Goal: Task Accomplishment & Management: Use online tool/utility

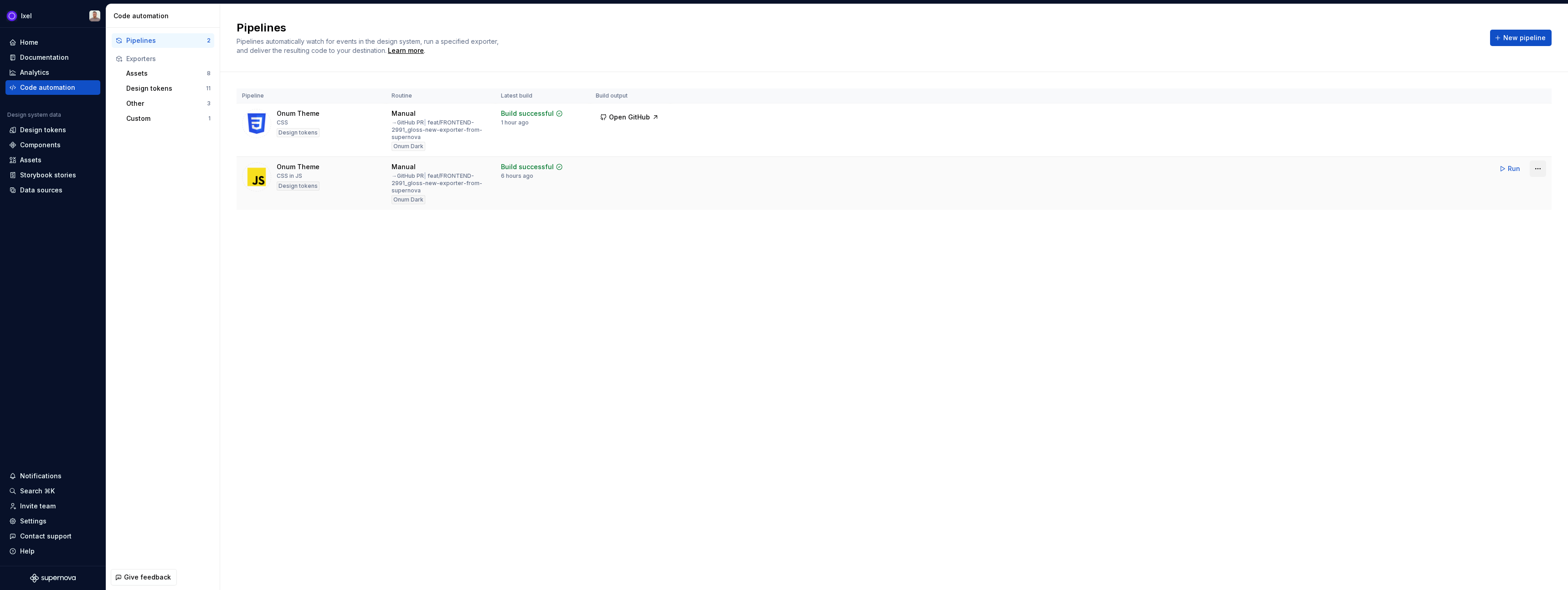
click at [1539, 172] on html "Ixel Home Documentation Analytics Code automation Design system data Design tok…" at bounding box center [784, 295] width 1568 height 590
click at [1509, 191] on div "Edit pipeline" at bounding box center [1526, 188] width 78 height 9
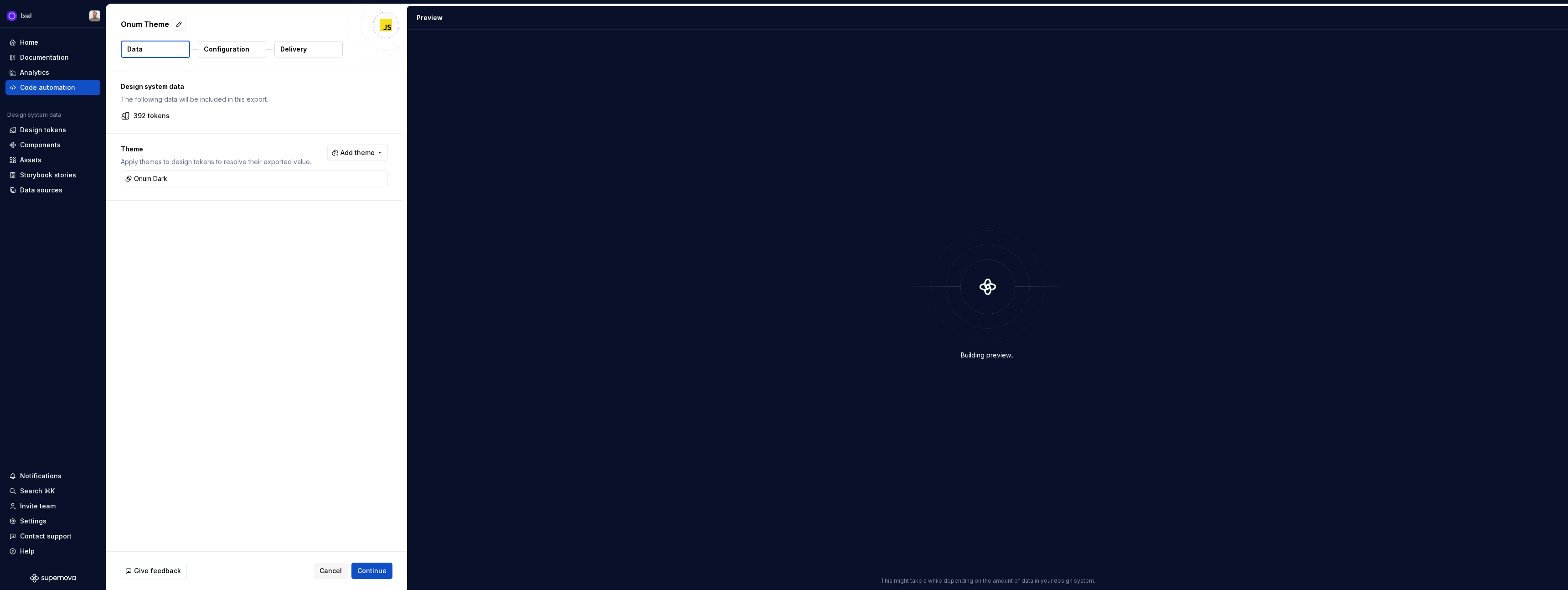
click at [229, 54] on button "Configuration" at bounding box center [232, 49] width 69 height 16
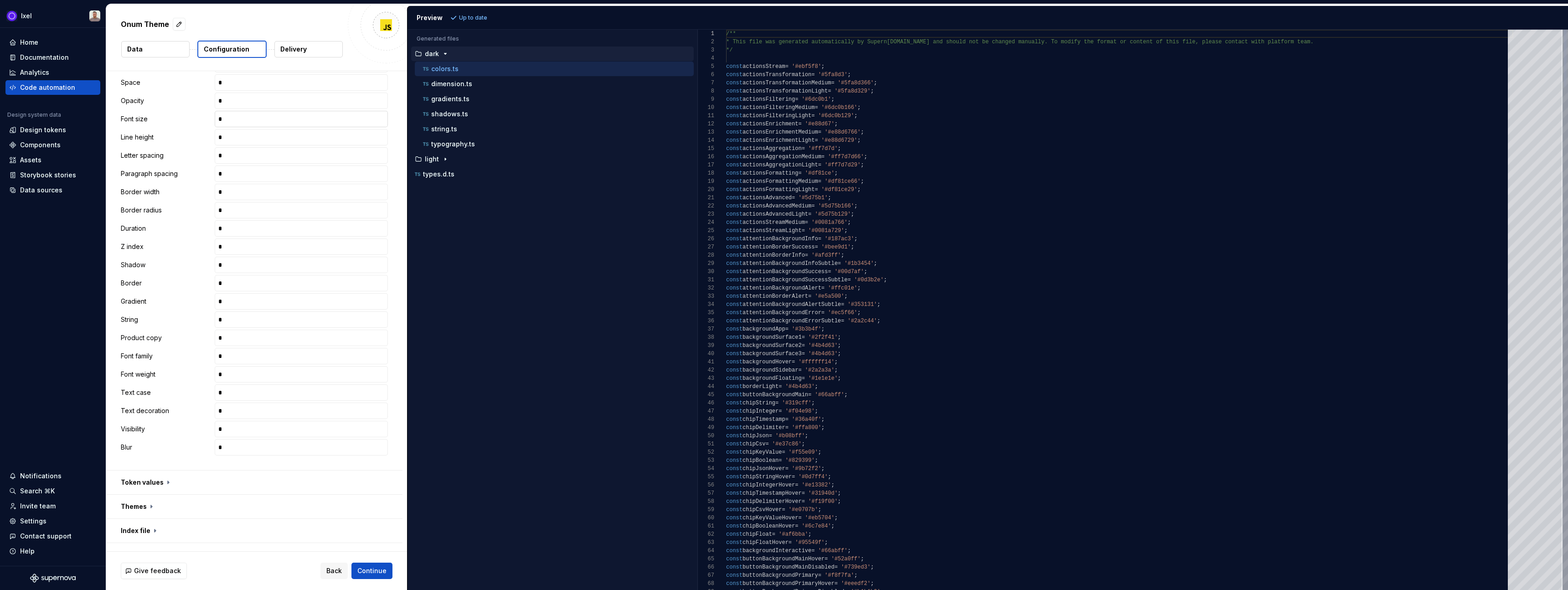
scroll to position [272, 0]
click at [160, 485] on button "button" at bounding box center [255, 491] width 296 height 24
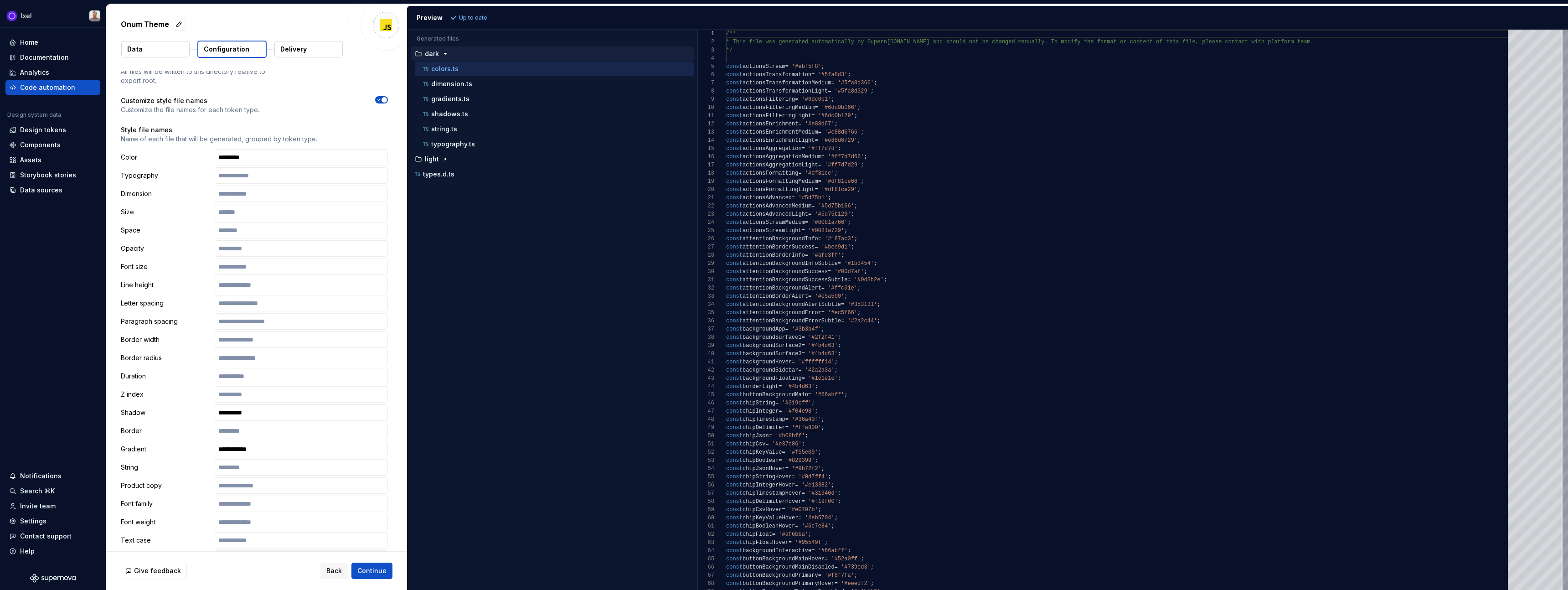
scroll to position [819, 0]
click at [238, 464] on input "text" at bounding box center [301, 466] width 173 height 16
type input "**********"
click at [370, 572] on span "Continue" at bounding box center [372, 571] width 29 height 9
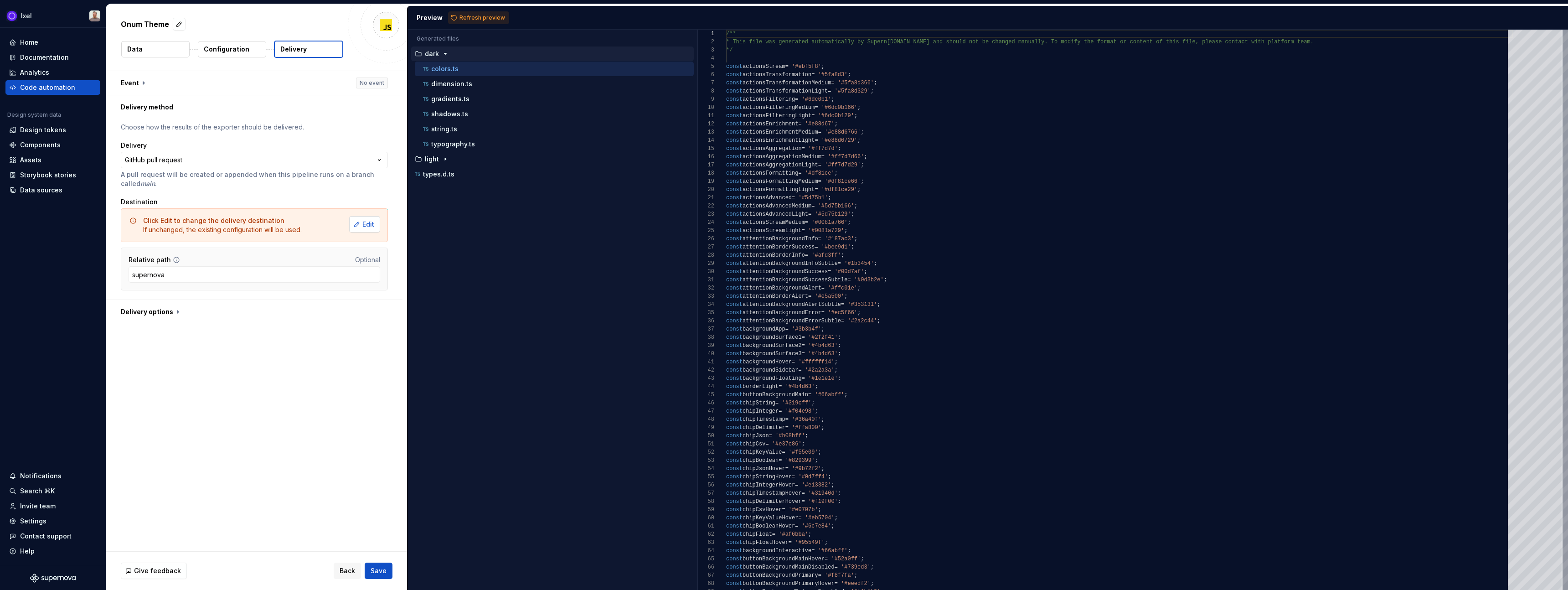
click at [374, 225] on span "Edit" at bounding box center [368, 224] width 12 height 9
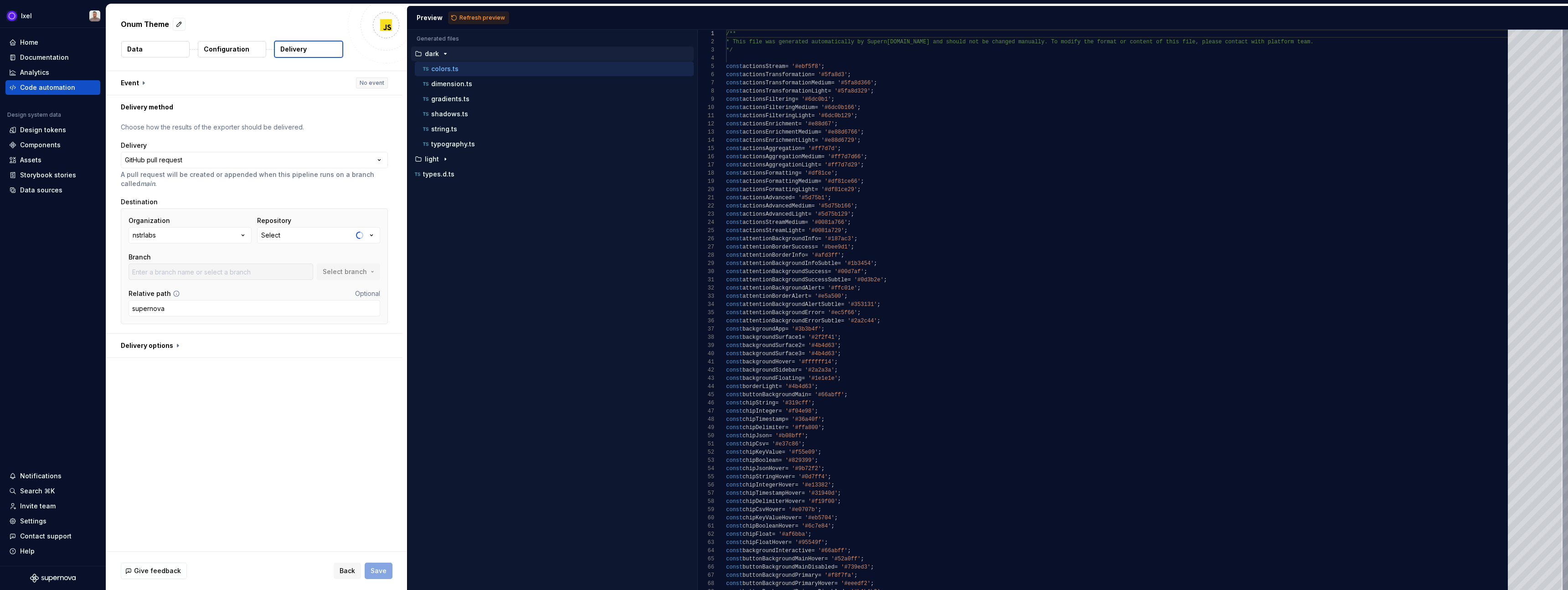
click at [329, 237] on button "Select" at bounding box center [319, 235] width 123 height 16
type input "fix-go-yml-vulnerability-dependency"
click at [294, 286] on div "gloss" at bounding box center [338, 287] width 123 height 9
click at [342, 272] on span "Select branch" at bounding box center [345, 272] width 44 height 9
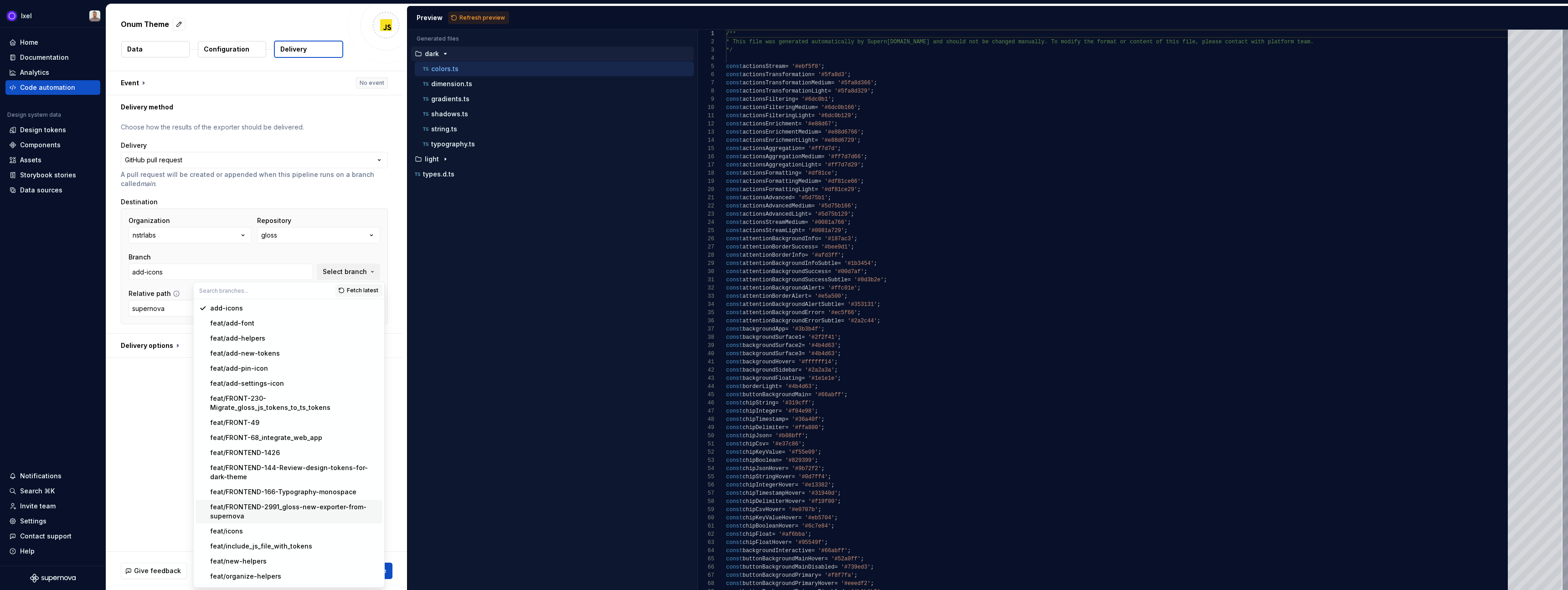
click at [270, 502] on div "feat/FRONTEND-2991_gloss-new-exporter-from-supernova" at bounding box center [295, 512] width 168 height 18
type input "feat/FRONTEND-2991_gloss-new-exporter-from-supernova"
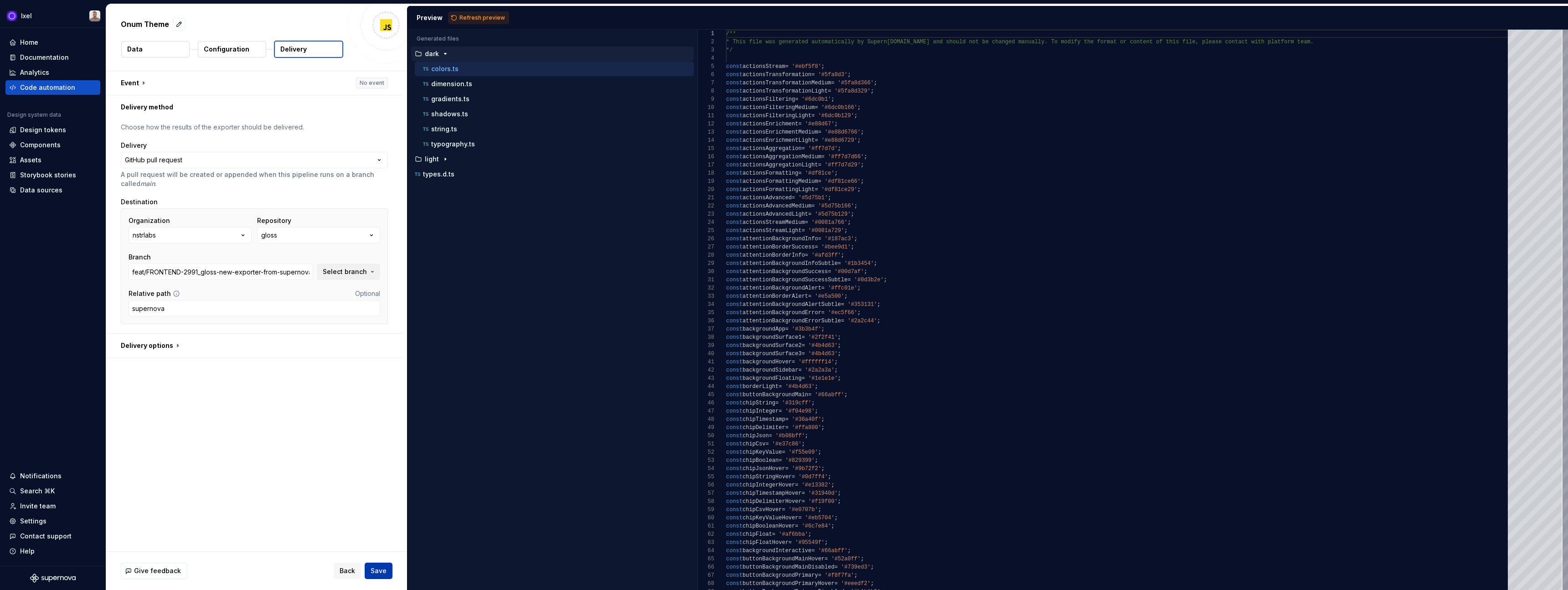
click at [380, 570] on span "Save" at bounding box center [379, 571] width 16 height 9
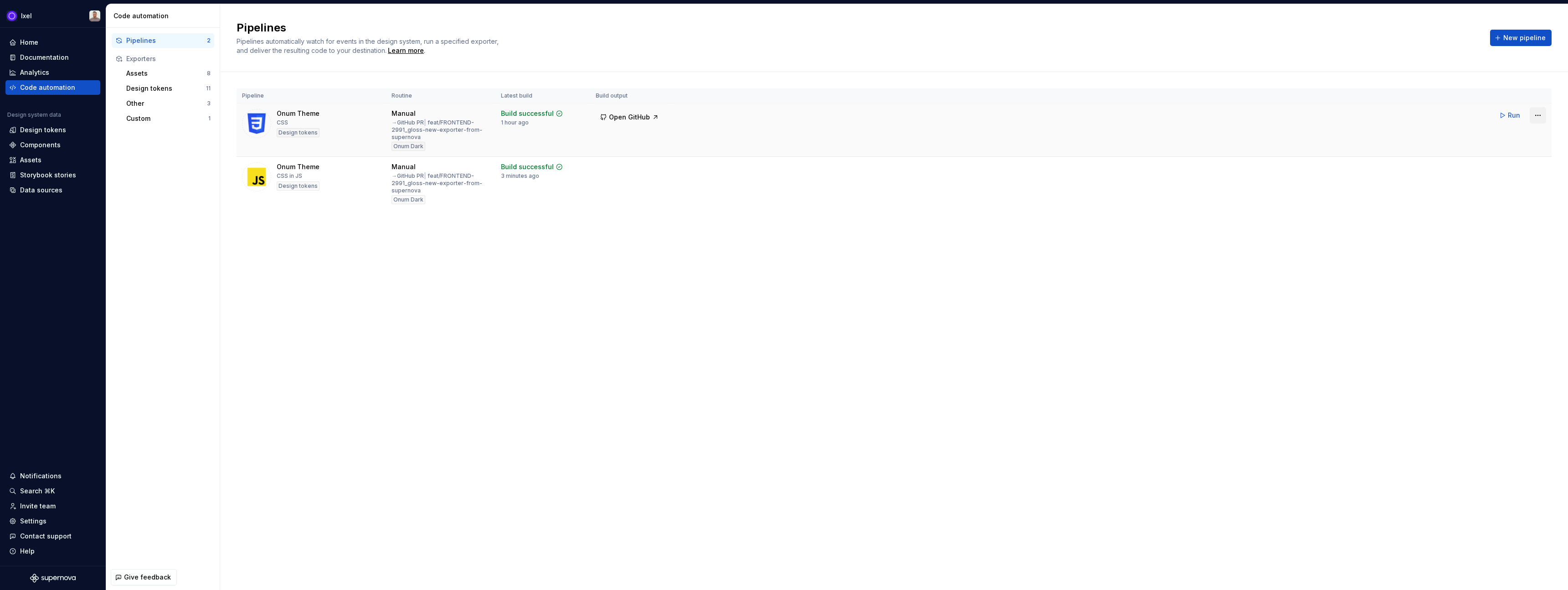
click at [1535, 114] on html "Ixel Home Documentation Analytics Code automation Design system data Design tok…" at bounding box center [784, 295] width 1568 height 590
click at [1496, 137] on div "Edit pipeline" at bounding box center [1526, 135] width 78 height 9
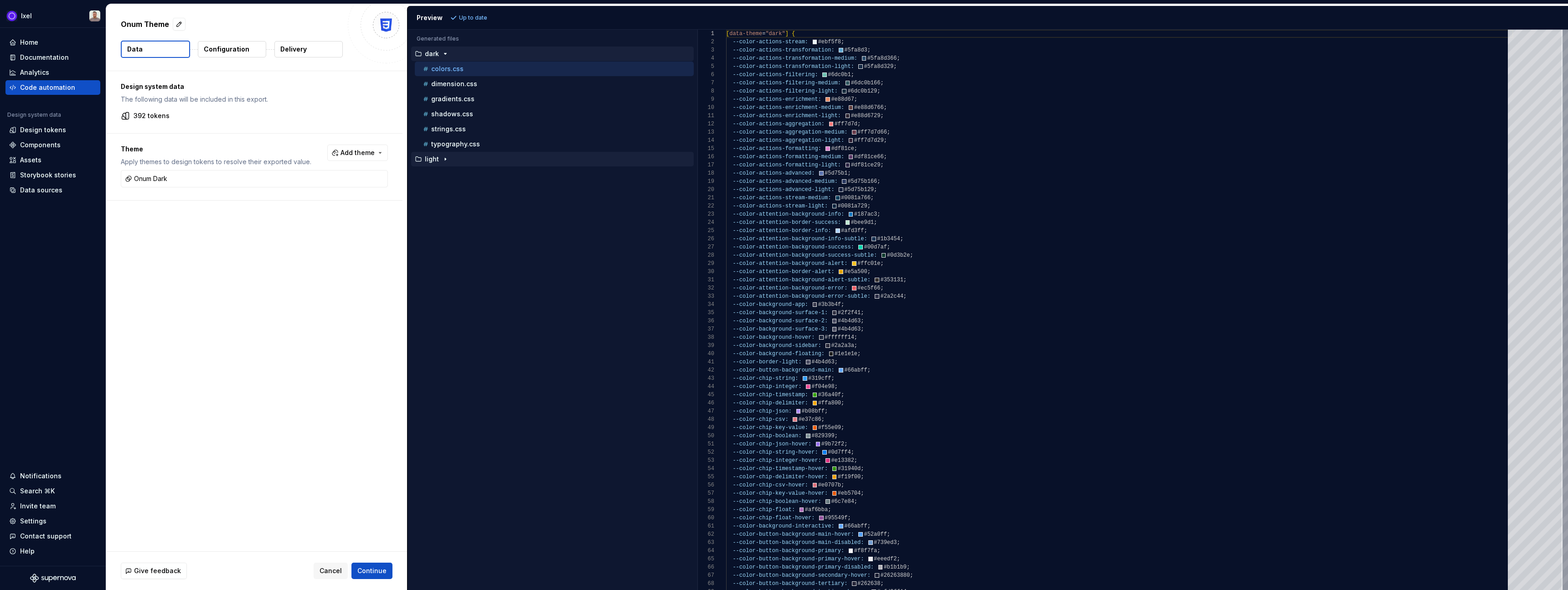
click at [430, 158] on p "light" at bounding box center [432, 159] width 14 height 7
click at [62, 91] on div "Code automation" at bounding box center [48, 88] width 55 height 9
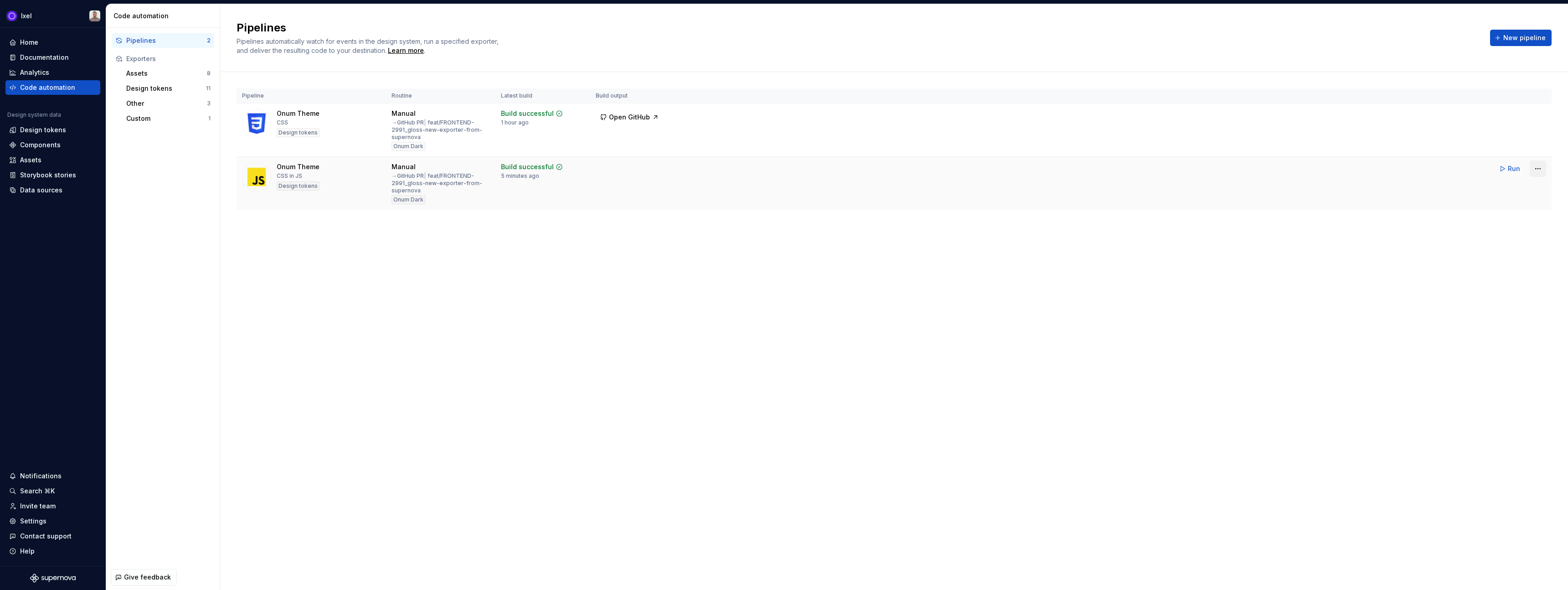
click at [1539, 169] on html "Ixel Home Documentation Analytics Code automation Design system data Design tok…" at bounding box center [784, 295] width 1568 height 590
click at [1497, 186] on div "Edit pipeline" at bounding box center [1526, 188] width 78 height 9
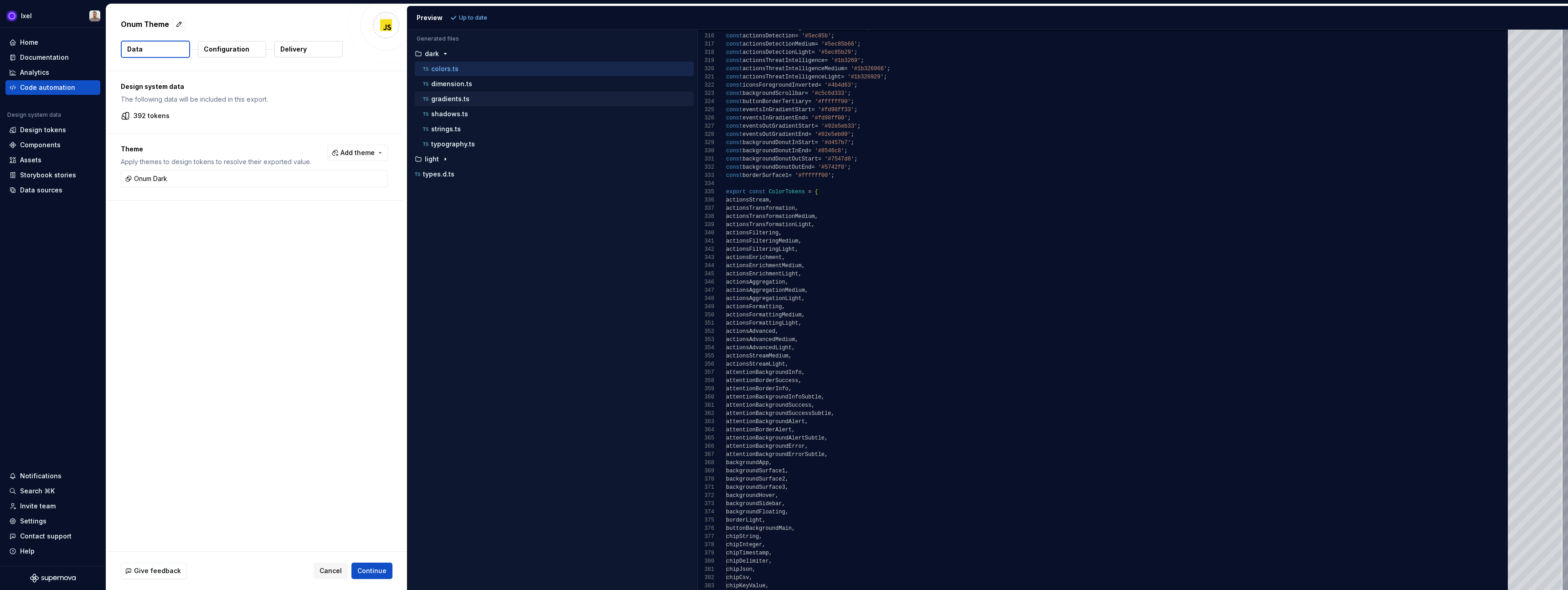
click at [471, 103] on div "gradients.ts" at bounding box center [557, 99] width 272 height 9
type textarea "**********"
